Goal: Obtain resource: Obtain resource

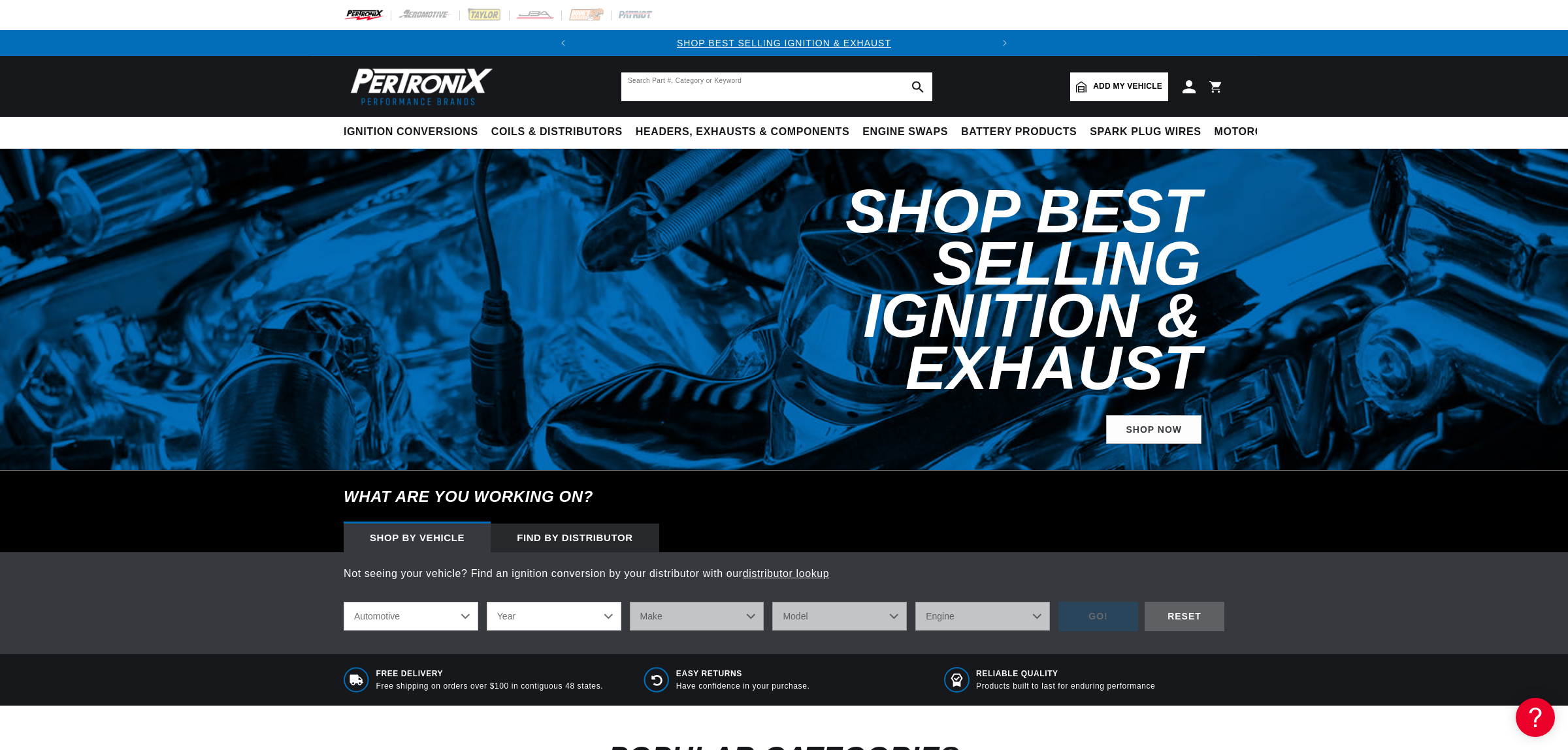
click at [788, 88] on input "text" at bounding box center [777, 87] width 311 height 29
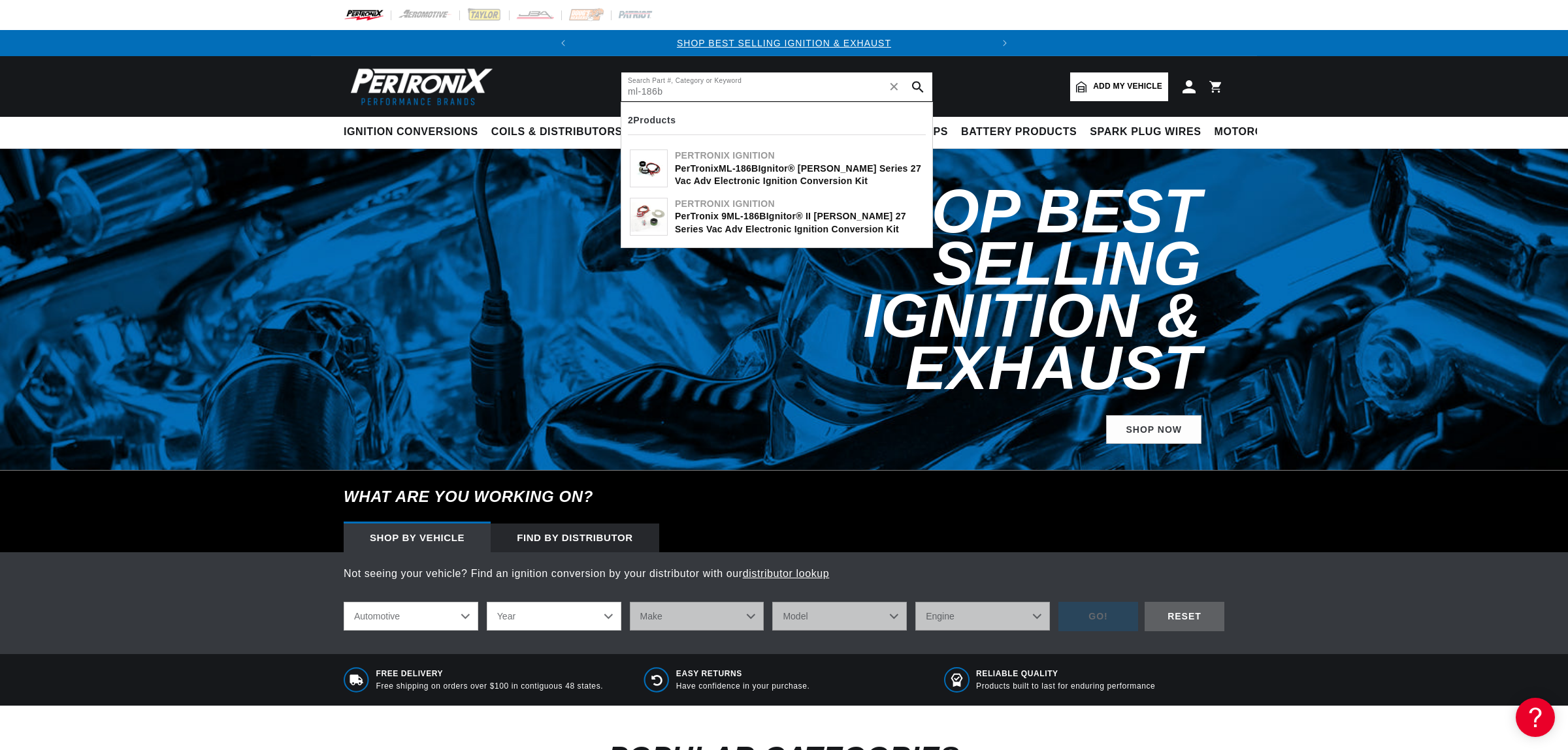
type input "ml-186b"
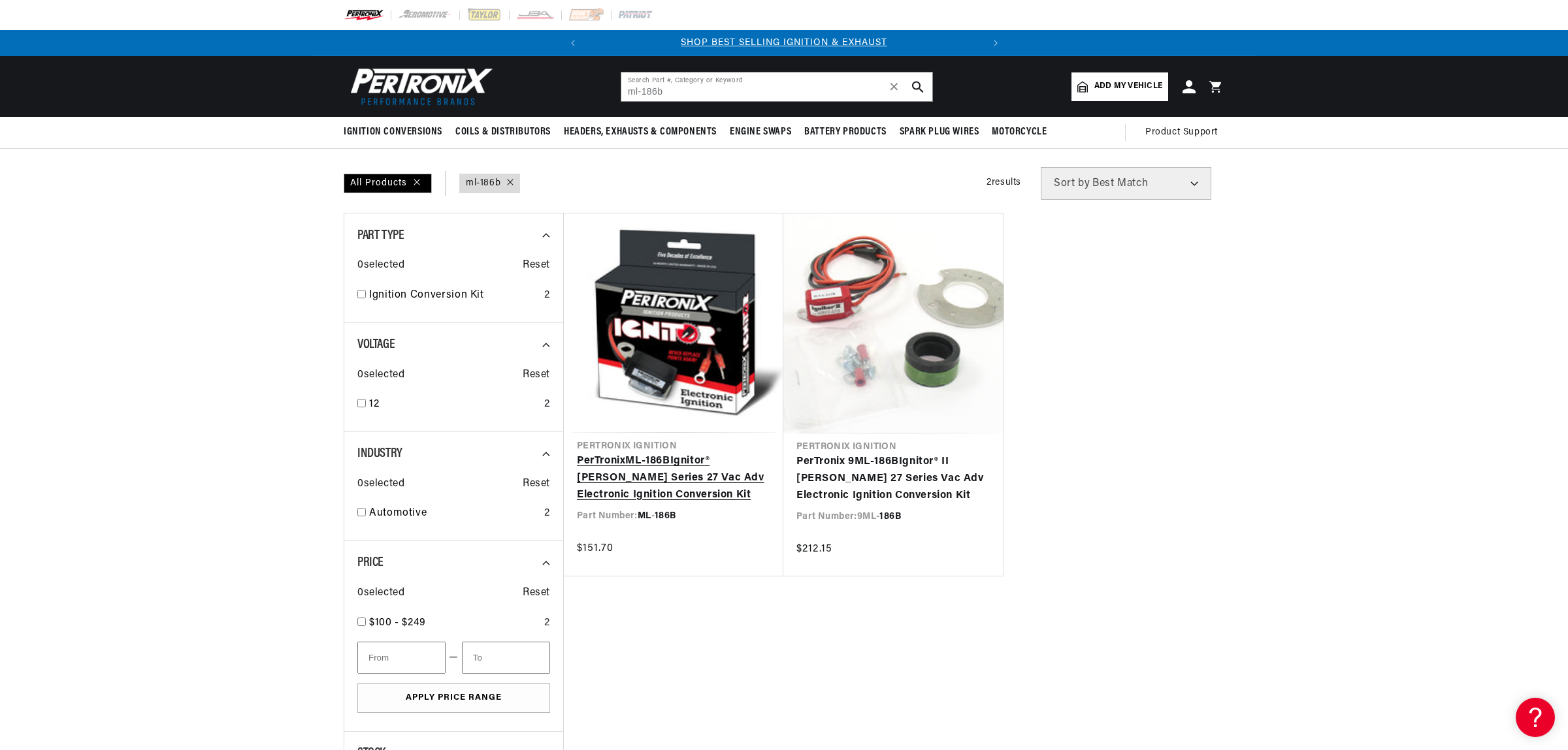
click at [682, 479] on link "PerTronix ML - 186B Ignitor® Mallory Series 27 Vac Adv Electronic Ignition Conv…" at bounding box center [674, 478] width 193 height 51
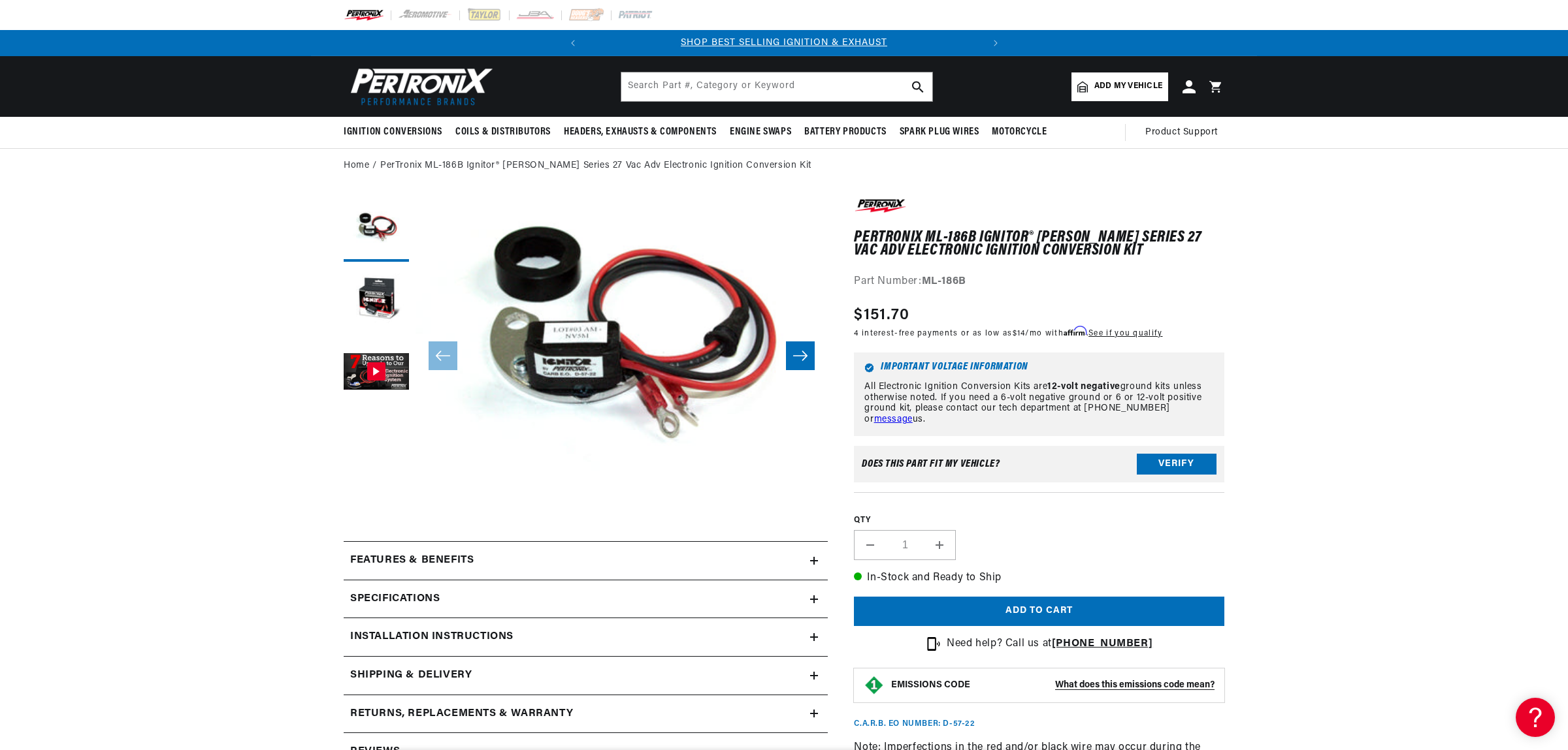
click at [374, 494] on button "Open media 1 in modal" at bounding box center [374, 494] width 0 height 0
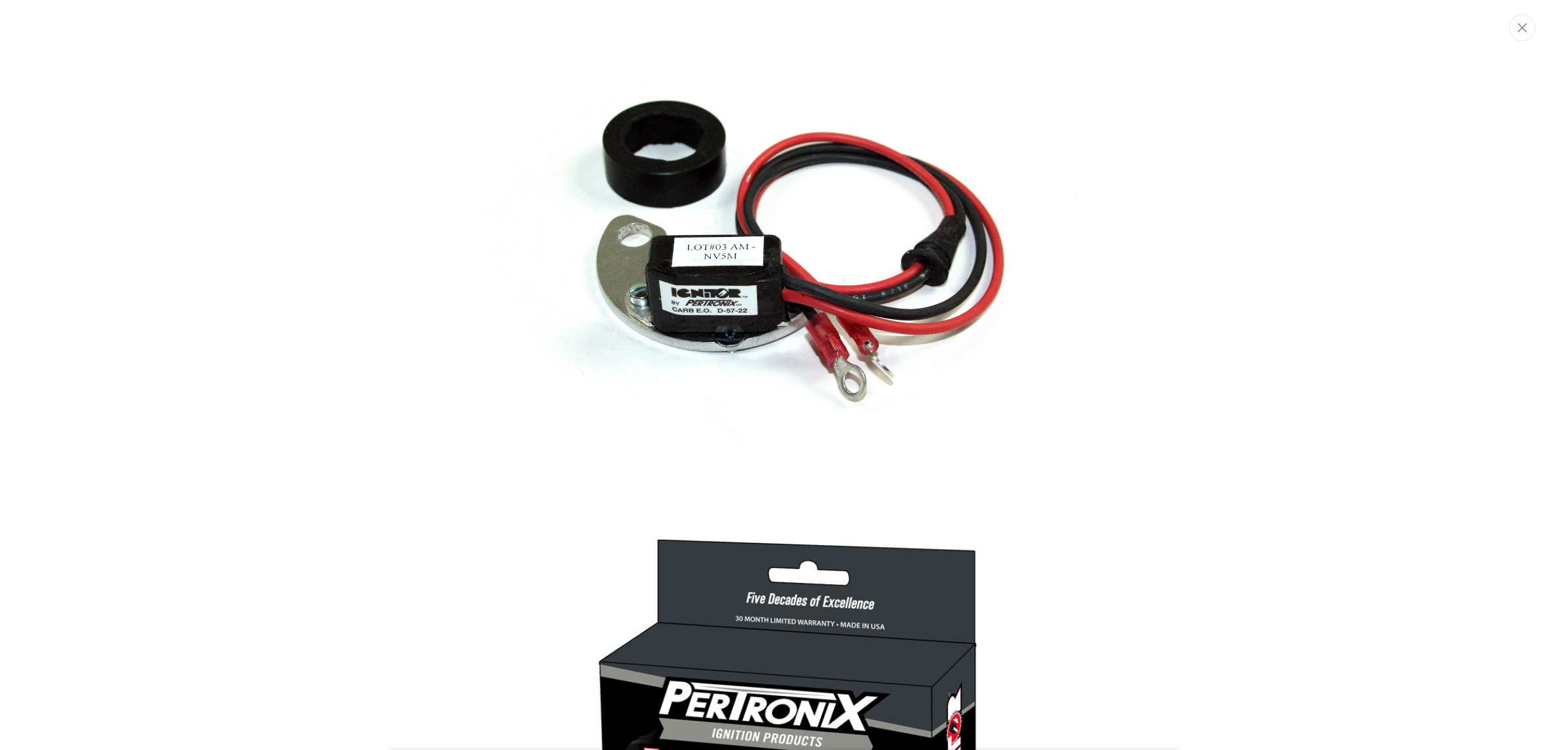
click at [1440, 604] on div "Media gallery" at bounding box center [784, 375] width 1568 height 750
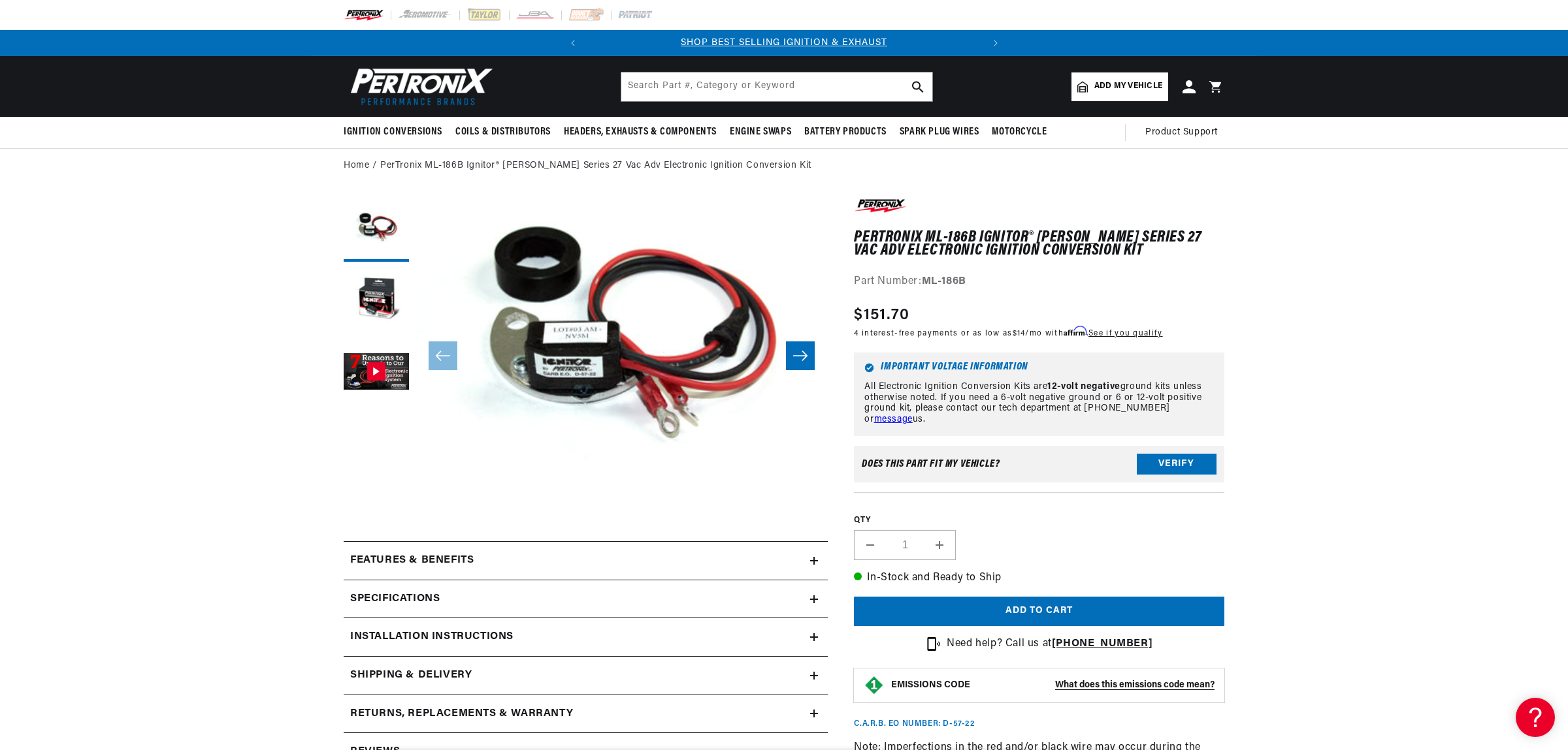
click at [374, 494] on button "Open media 1 in modal" at bounding box center [374, 494] width 0 height 0
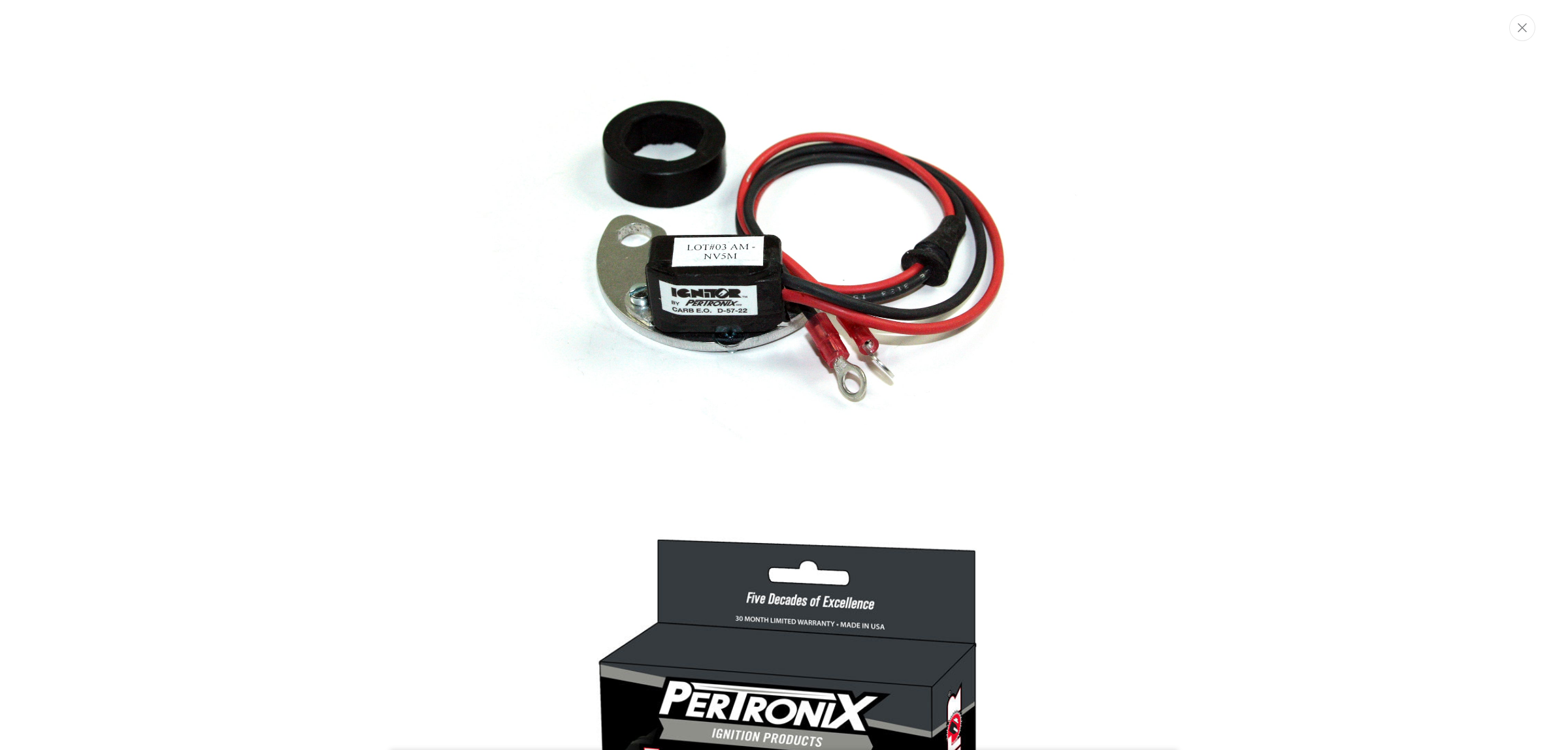
scroll to position [0, 396]
click at [1244, 338] on div "Media gallery" at bounding box center [784, 375] width 1568 height 750
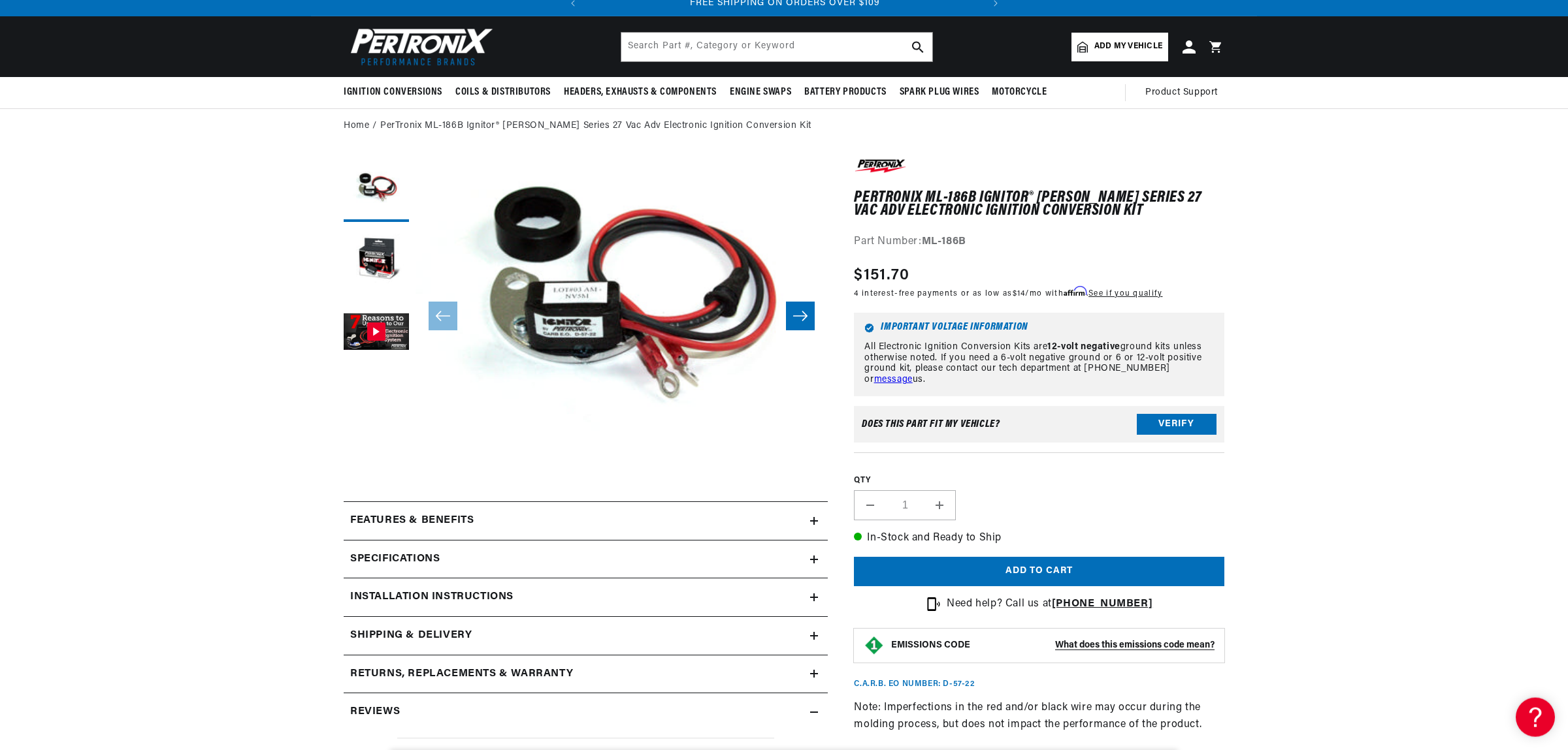
scroll to position [69, 0]
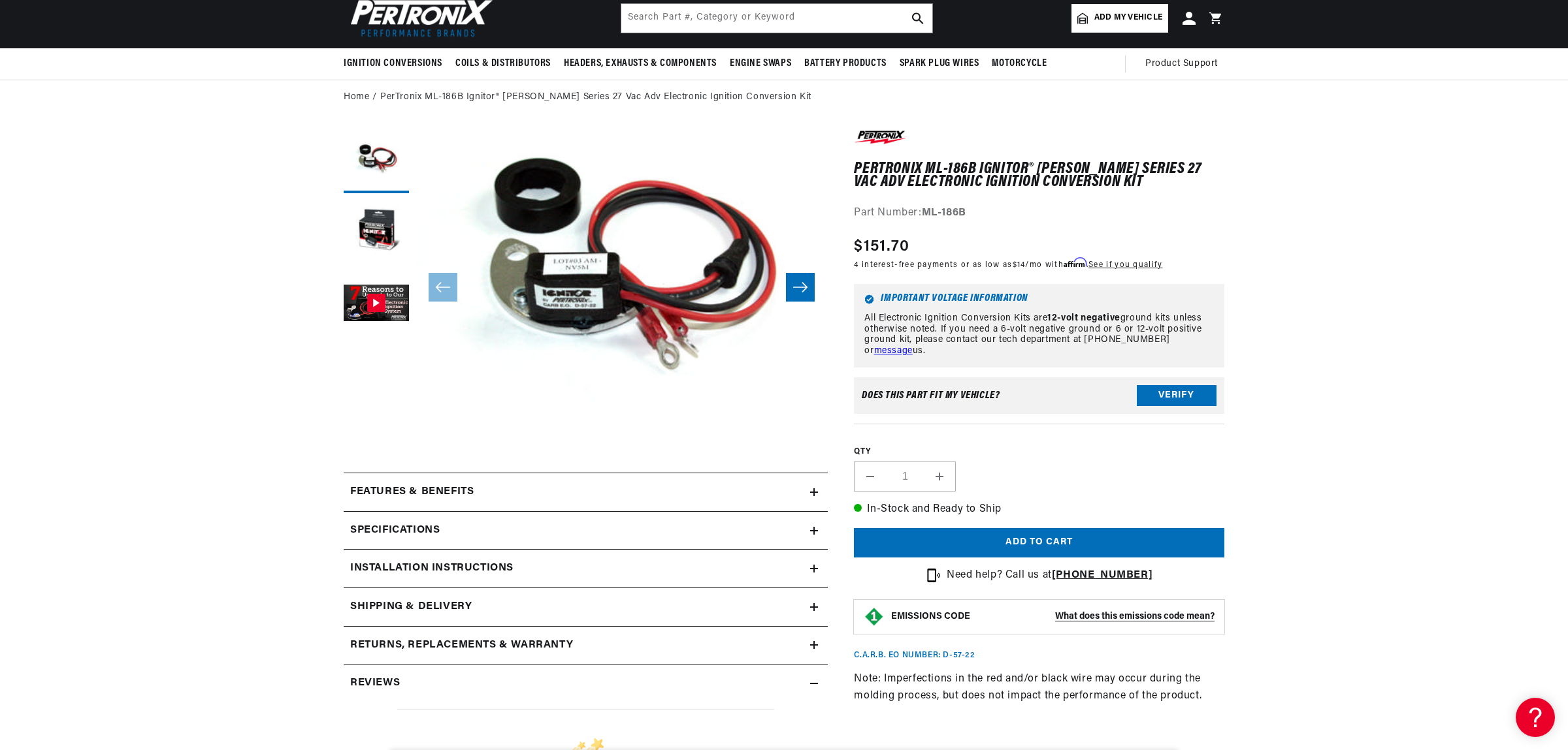
click at [812, 574] on summary "Installation instructions" at bounding box center [586, 568] width 484 height 38
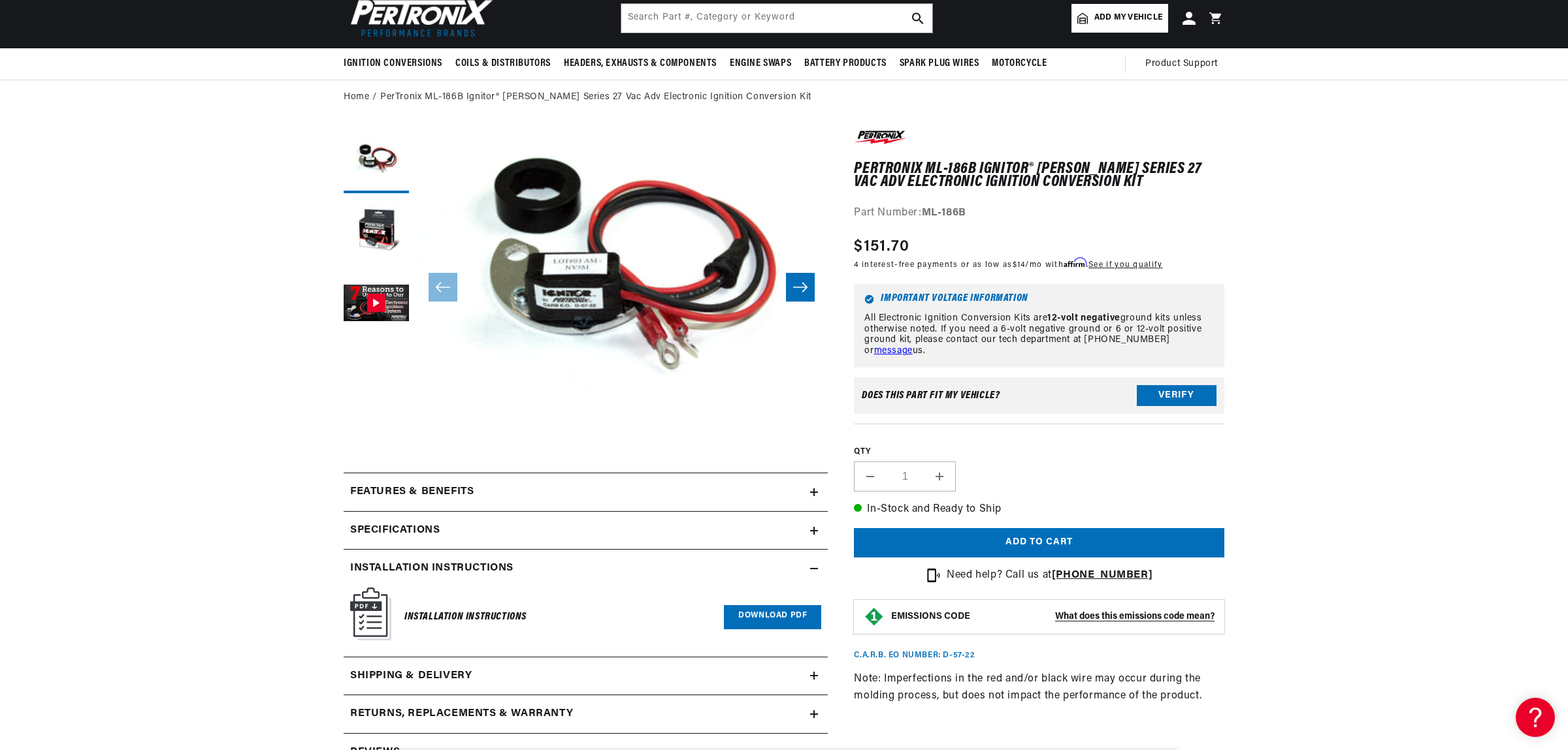
scroll to position [0, 0]
click at [784, 616] on link "Download PDF" at bounding box center [773, 617] width 97 height 24
